Goal: Book appointment/travel/reservation: Book appointment/travel/reservation

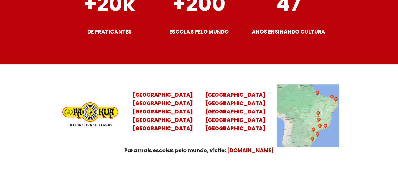
scroll to position [2066, 0]
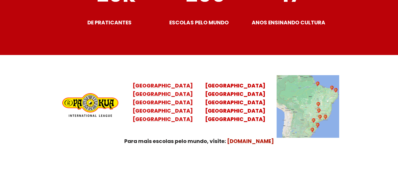
click at [150, 90] on mark "Santa Catarina Paraná São Paulo Rio de Janeiro" at bounding box center [163, 106] width 60 height 32
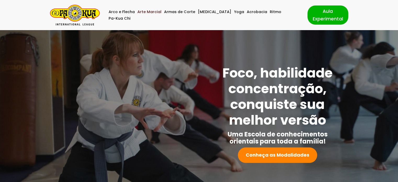
click at [156, 14] on link "Arte Marcial" at bounding box center [149, 12] width 24 height 7
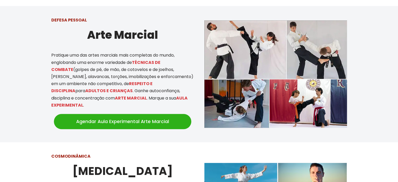
click at [145, 114] on link "Agendar Aula Experimental Arte Marcial" at bounding box center [122, 121] width 137 height 15
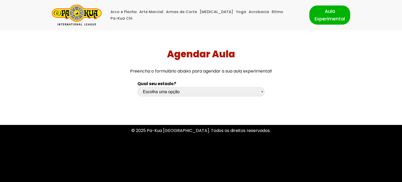
click at [161, 93] on select "Escolha uma opção Rio Grande do Sul Santa Catarina Paraná São Paulo Rio de Jane…" at bounding box center [200, 91] width 127 height 9
select select "sc"
click at [137, 87] on select "Escolha uma opção Rio Grande do Sul Santa Catarina Paraná São Paulo Rio de Jane…" at bounding box center [200, 91] width 127 height 9
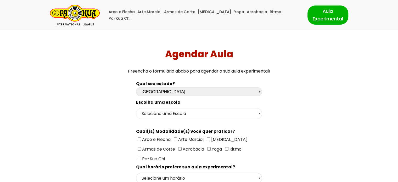
click at [217, 113] on select "Selecione uma Escola Florianópolis - Escola Pantanal Florianópolis - Escola Mau…" at bounding box center [199, 113] width 126 height 11
click at [136, 108] on select "Selecione uma Escola Florianópolis - Escola Pantanal Florianópolis - Escola Mau…" at bounding box center [199, 113] width 126 height 11
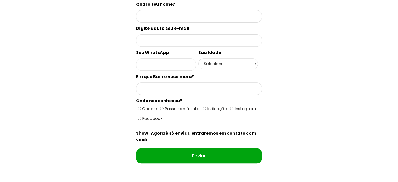
scroll to position [209, 0]
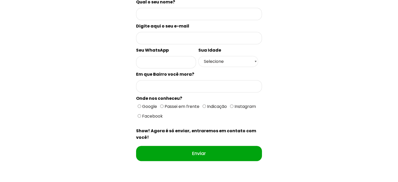
click at [229, 60] on select "Selecione 18 19 20 21 22 23 24 25 26 27 28 29 30 31 32 33 34 35 36 37 38 39 40 …" at bounding box center [228, 61] width 60 height 11
click at [285, 71] on div "Qual seu estado? Escolha uma opção Rio Grande do Sul Santa Catarina Paraná São …" at bounding box center [199, 21] width 279 height 306
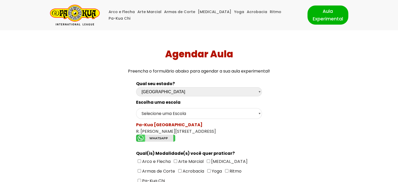
scroll to position [26, 0]
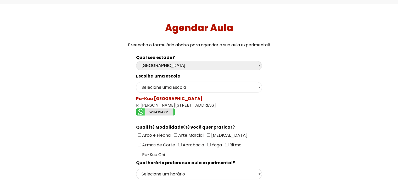
click at [259, 89] on select "Selecione uma Escola Florianópolis - Escola Pantanal Florianópolis - Escola Mau…" at bounding box center [199, 87] width 126 height 11
select select "Florianópolis - Escola Mauro Ramos"
click at [136, 82] on select "Selecione uma Escola Florianópolis - Escola Pantanal Florianópolis - Escola Mau…" at bounding box center [199, 87] width 126 height 11
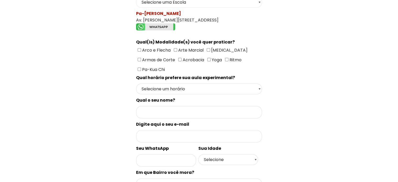
scroll to position [131, 0]
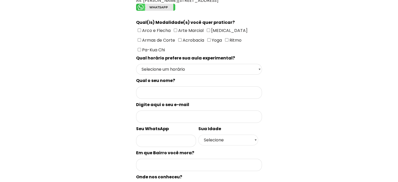
click at [233, 137] on select "Selecione 18 19 20 21 22 23 24 25 26 27 28 29 30 31 32 33 34 35 36 37 38 39 40 …" at bounding box center [228, 139] width 60 height 11
click at [169, 5] on img "Formulário de contacto" at bounding box center [155, 7] width 39 height 7
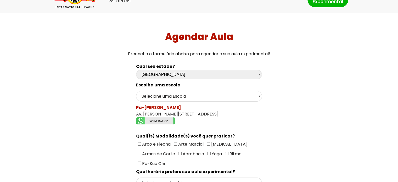
scroll to position [52, 0]
